Goal: Information Seeking & Learning: Learn about a topic

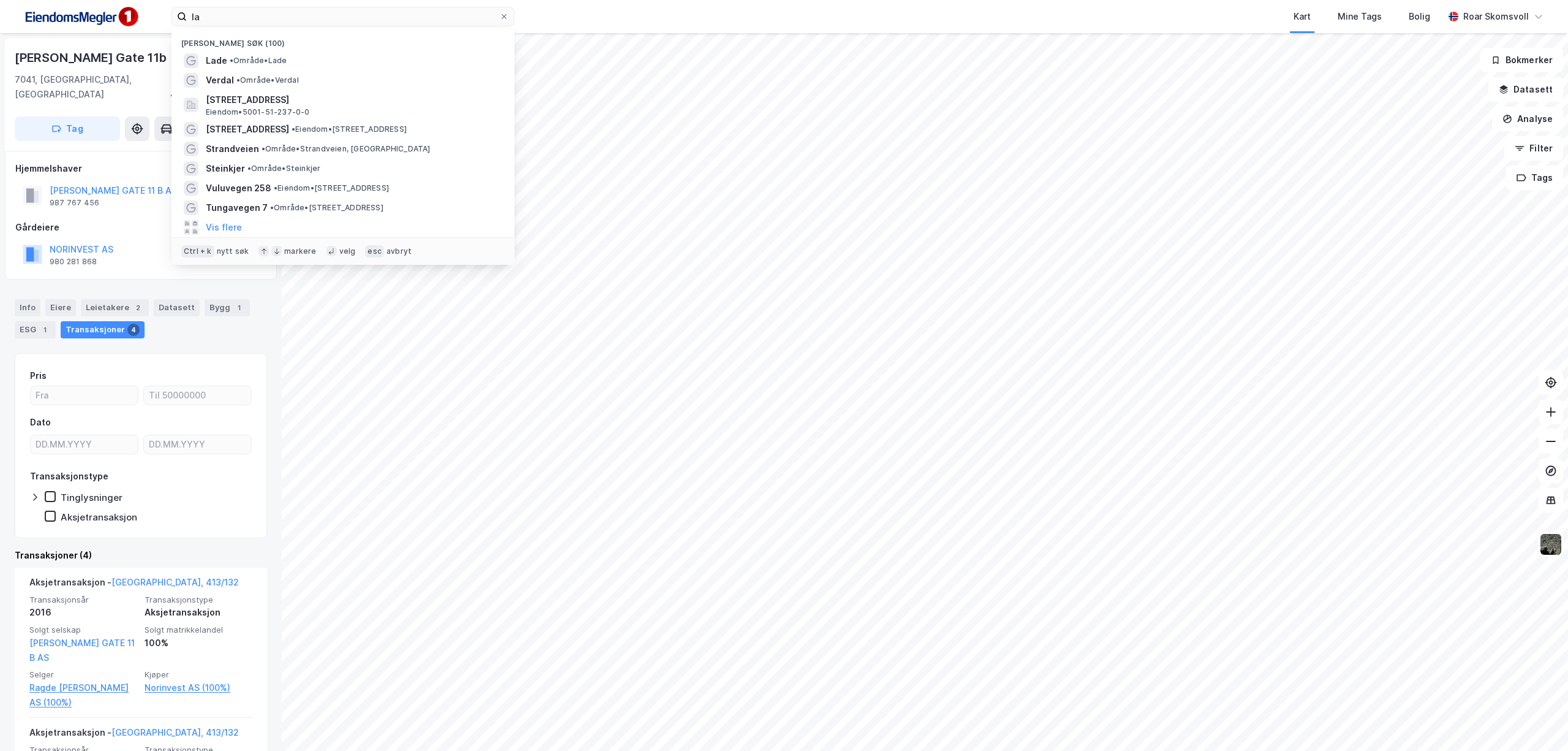
type input "l"
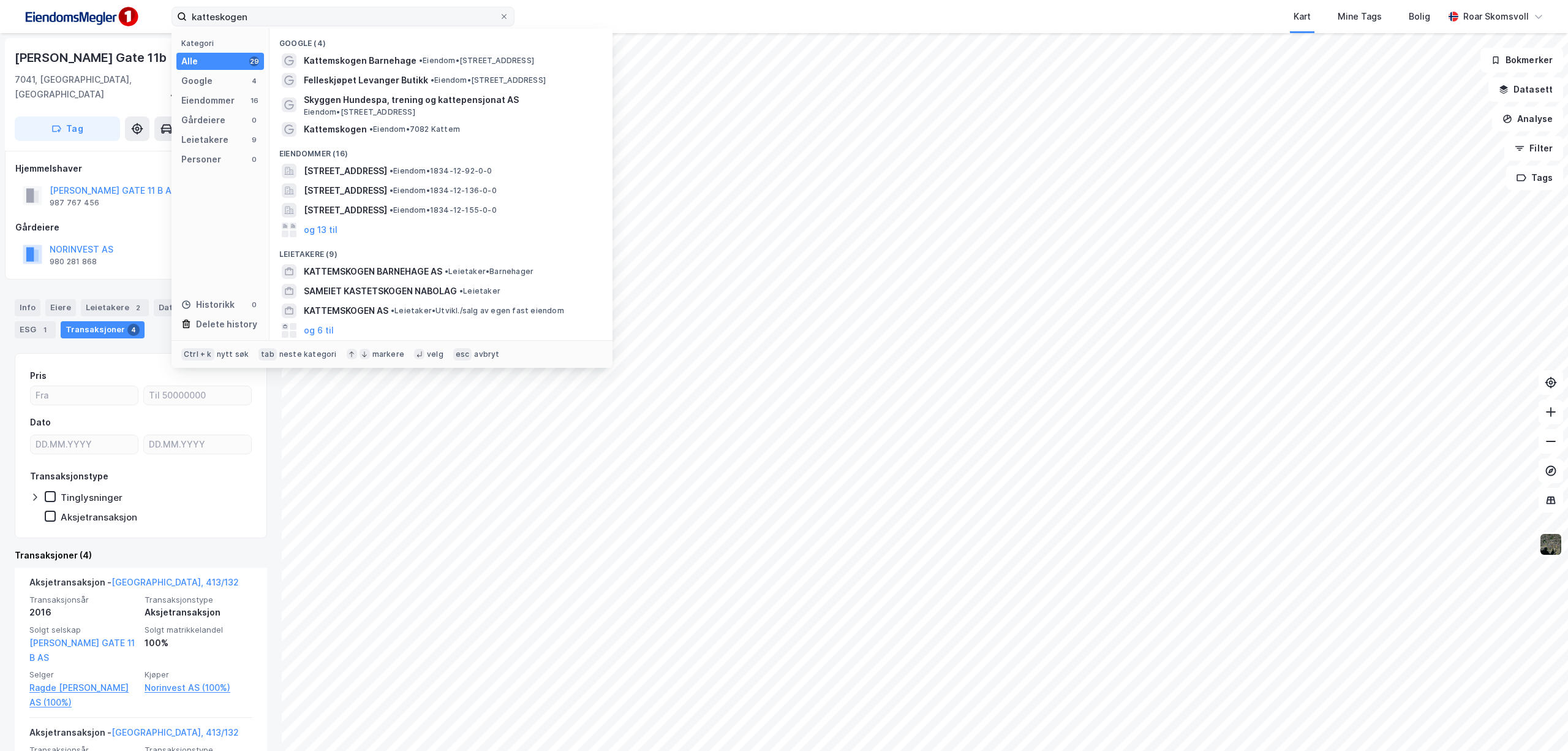
click at [283, 17] on input "katteskogen" at bounding box center [343, 17] width 313 height 18
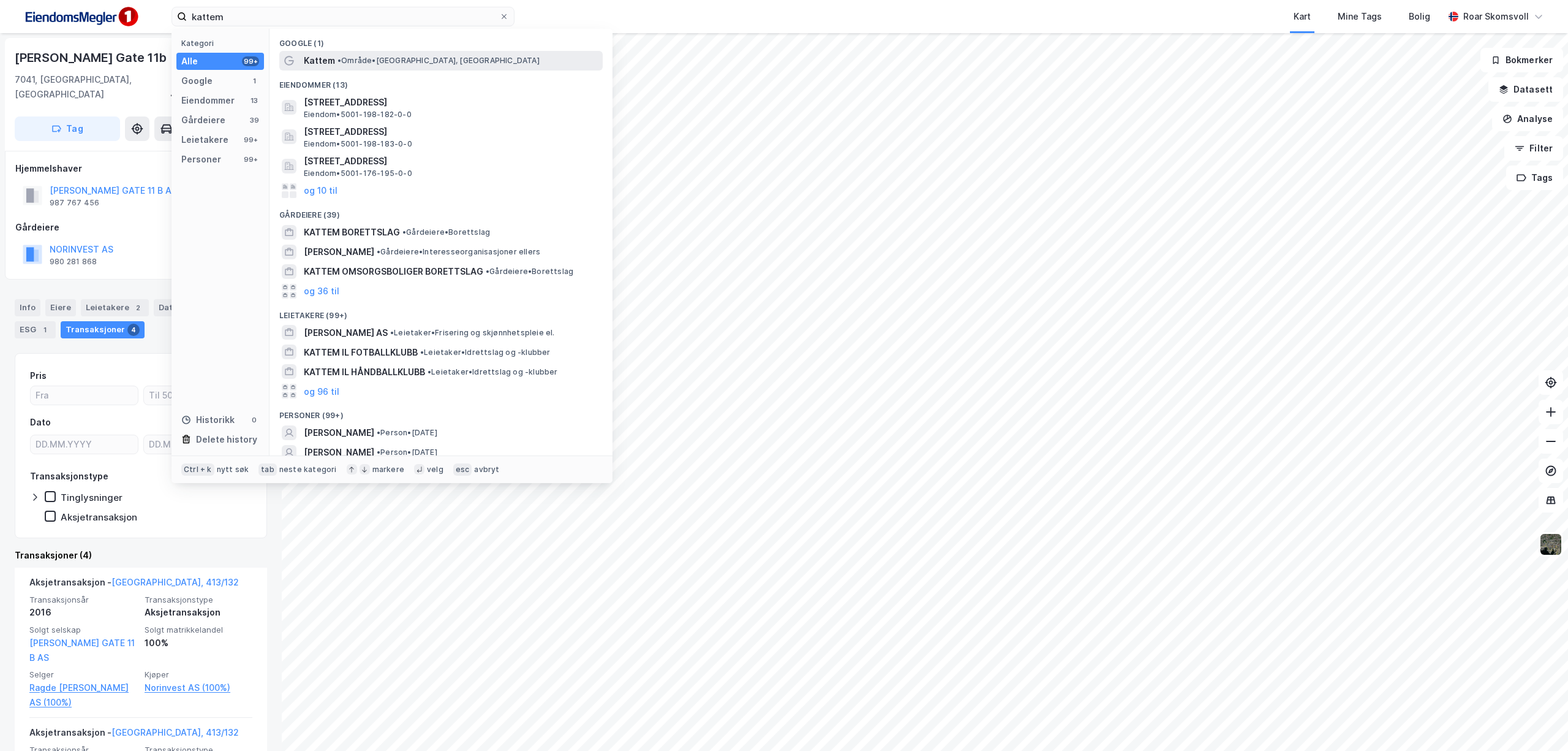
click at [332, 62] on span "Kattem" at bounding box center [319, 60] width 31 height 15
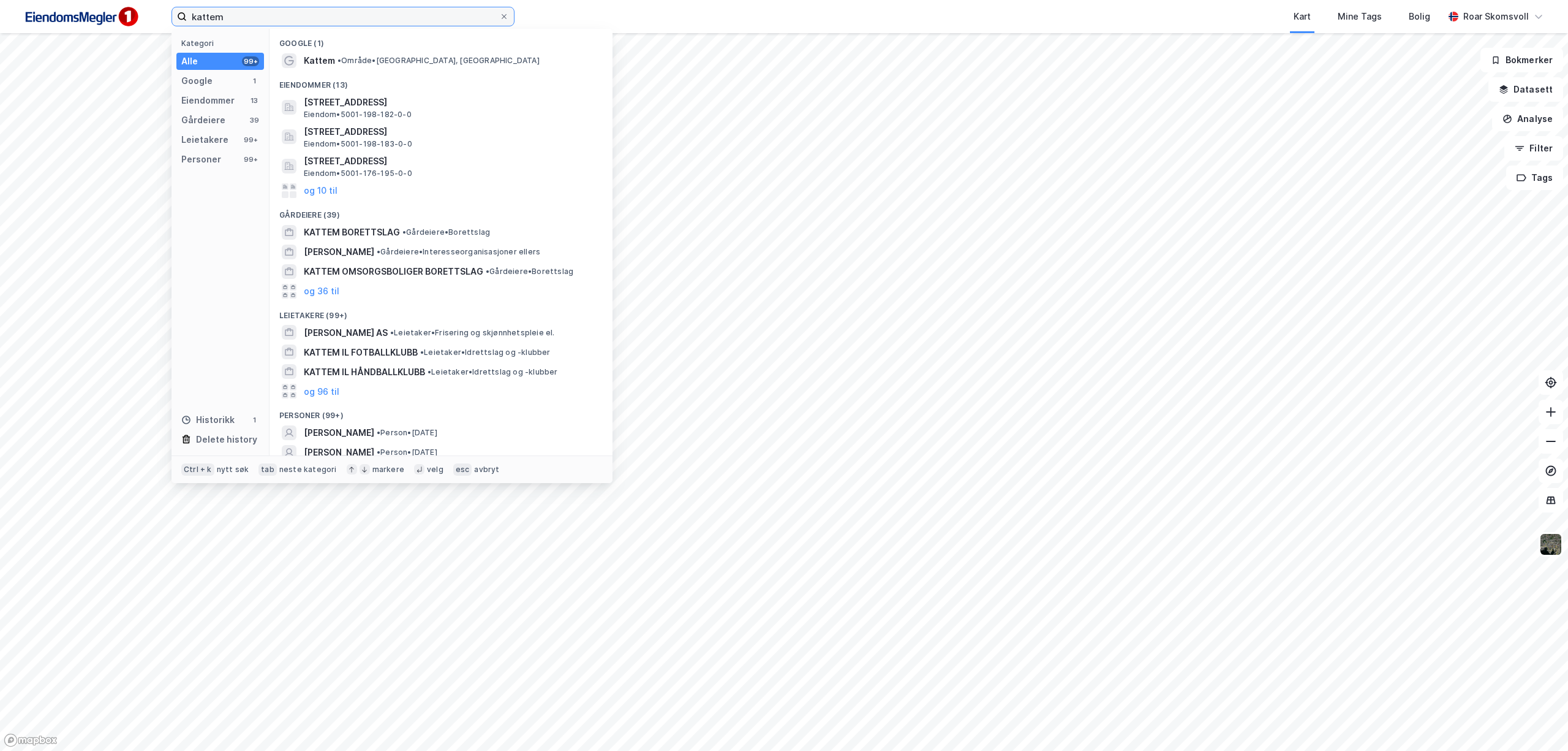
drag, startPoint x: 260, startPoint y: 15, endPoint x: 158, endPoint y: 18, distance: 102.0
click at [158, 18] on div "kattem Kategori Alle 99+ Google 1 Eiendommer 13 Gårdeiere 39 Leietakere 99+ Per…" at bounding box center [784, 17] width 1568 height 33
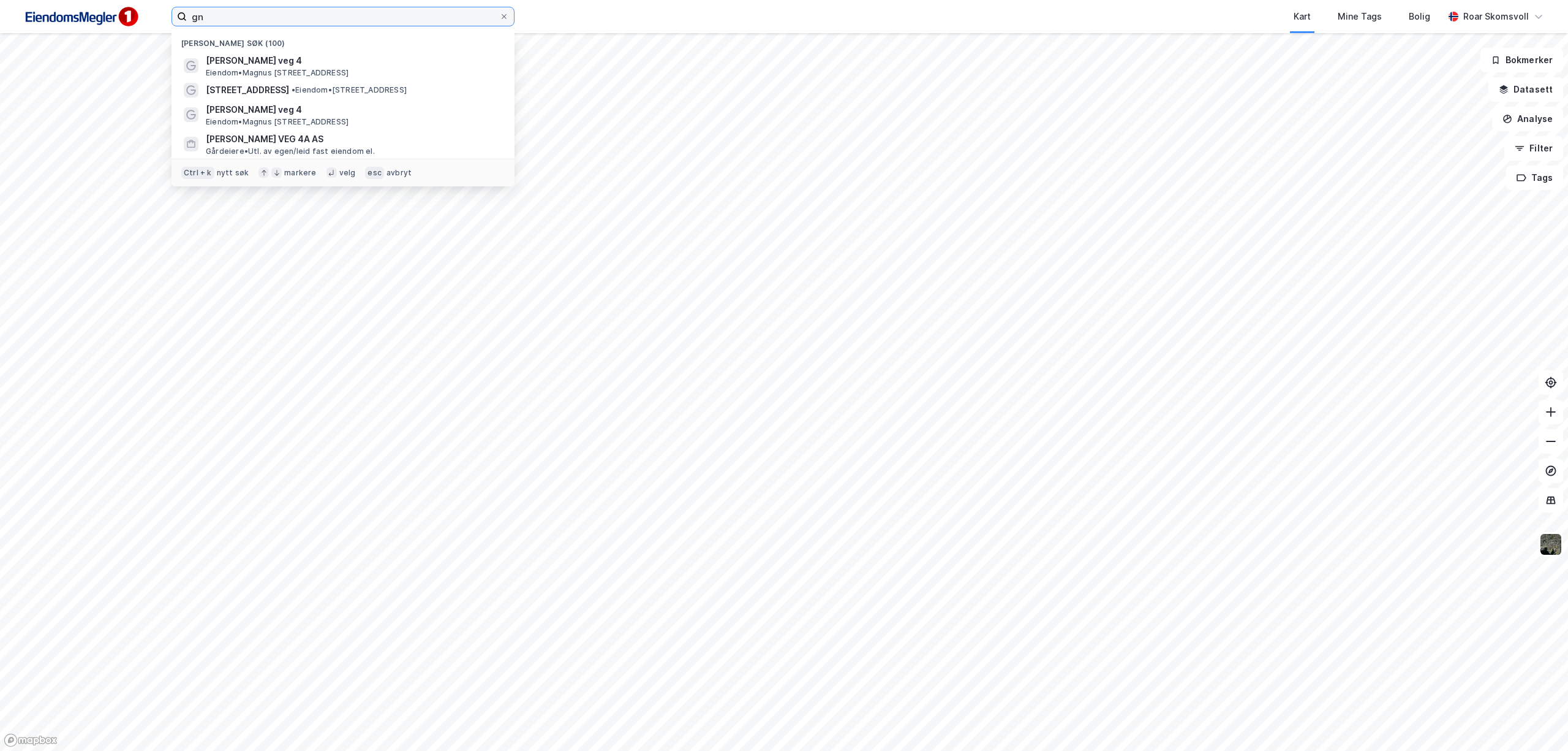
type input "g"
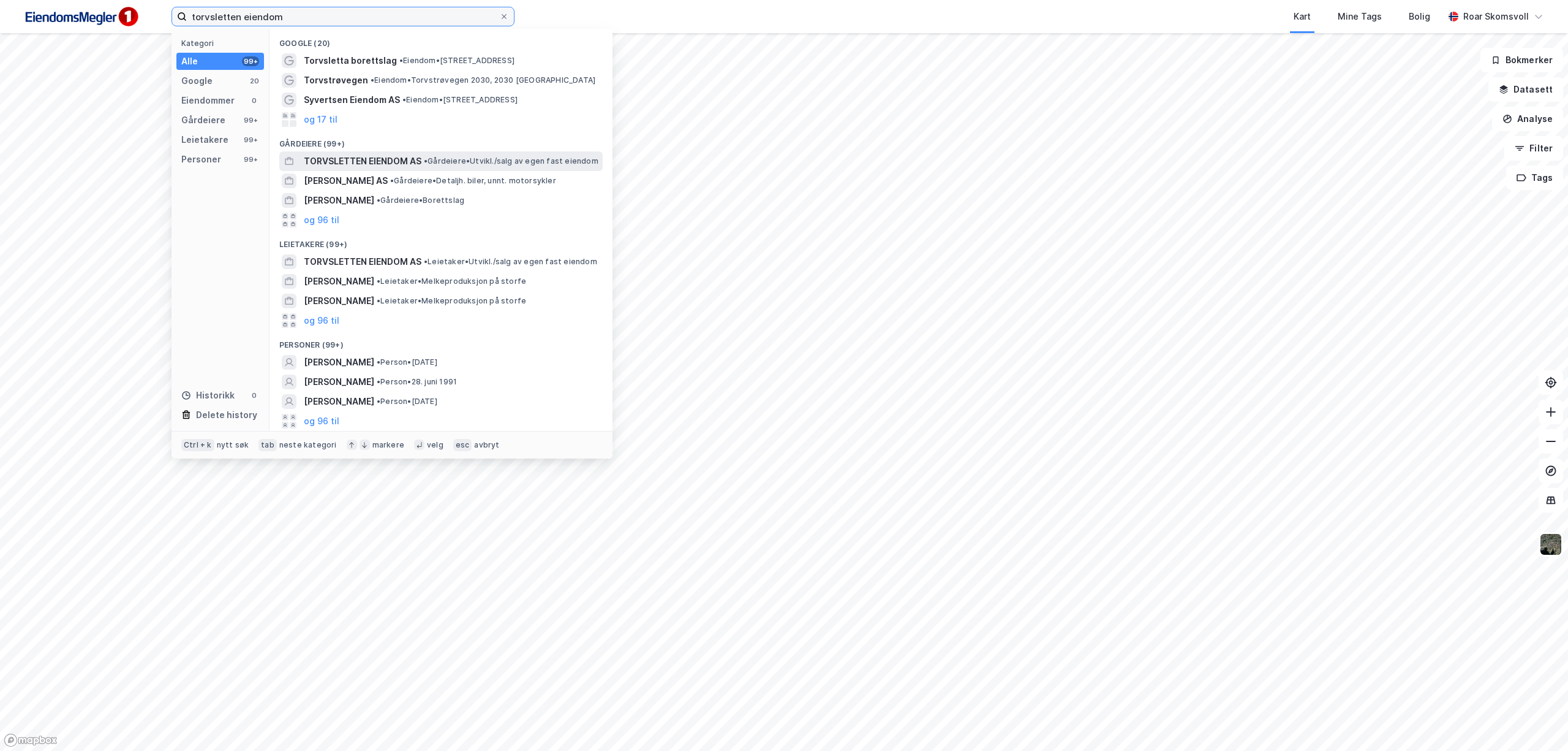
type input "torvsletten eiendom"
click at [341, 157] on span "TORVSLETTEN EIENDOM AS" at bounding box center [362, 160] width 117 height 15
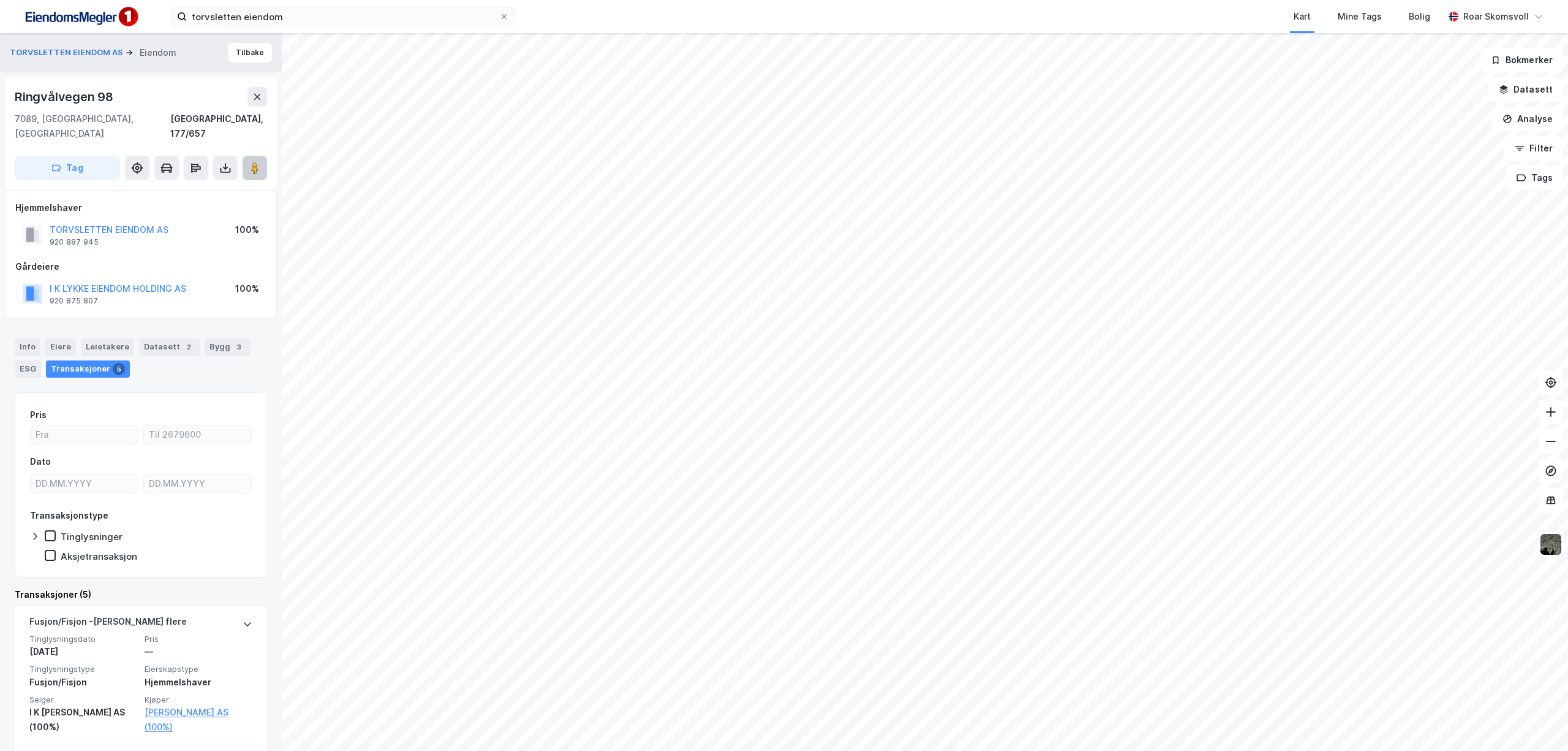
click at [254, 162] on image at bounding box center [255, 168] width 8 height 13
